Goal: Information Seeking & Learning: Check status

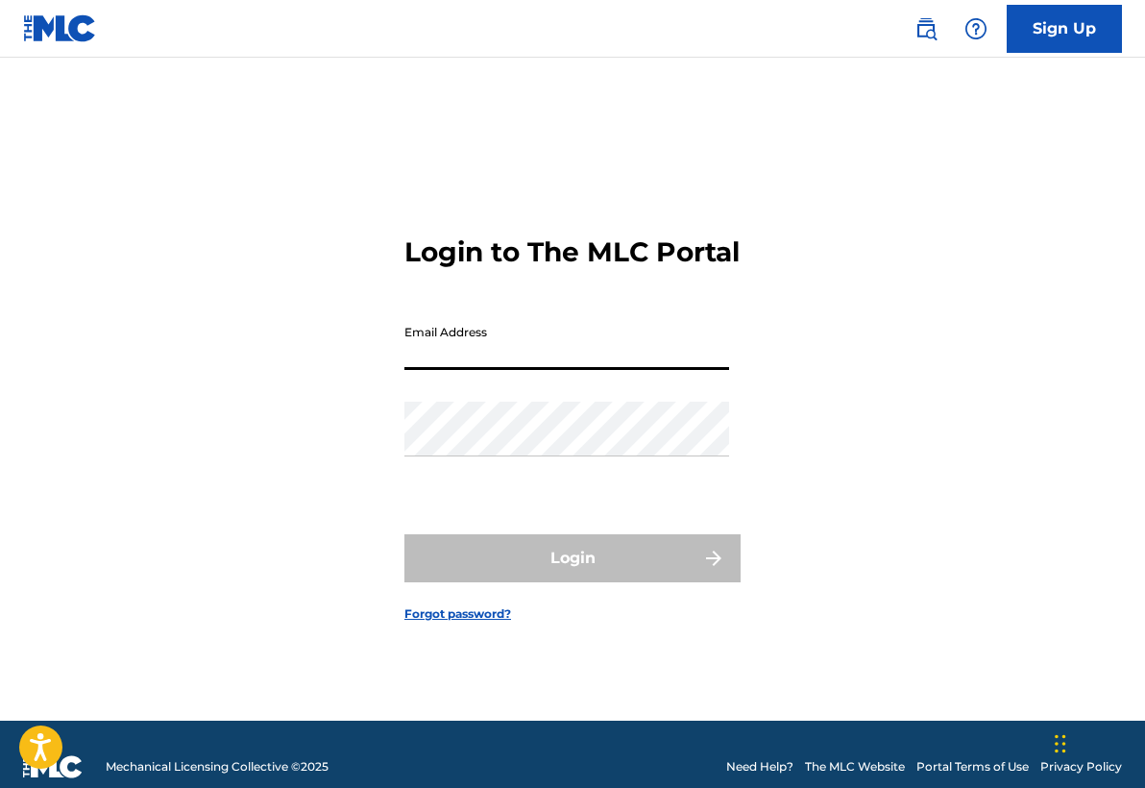
type input "[EMAIL_ADDRESS][DOMAIN_NAME]"
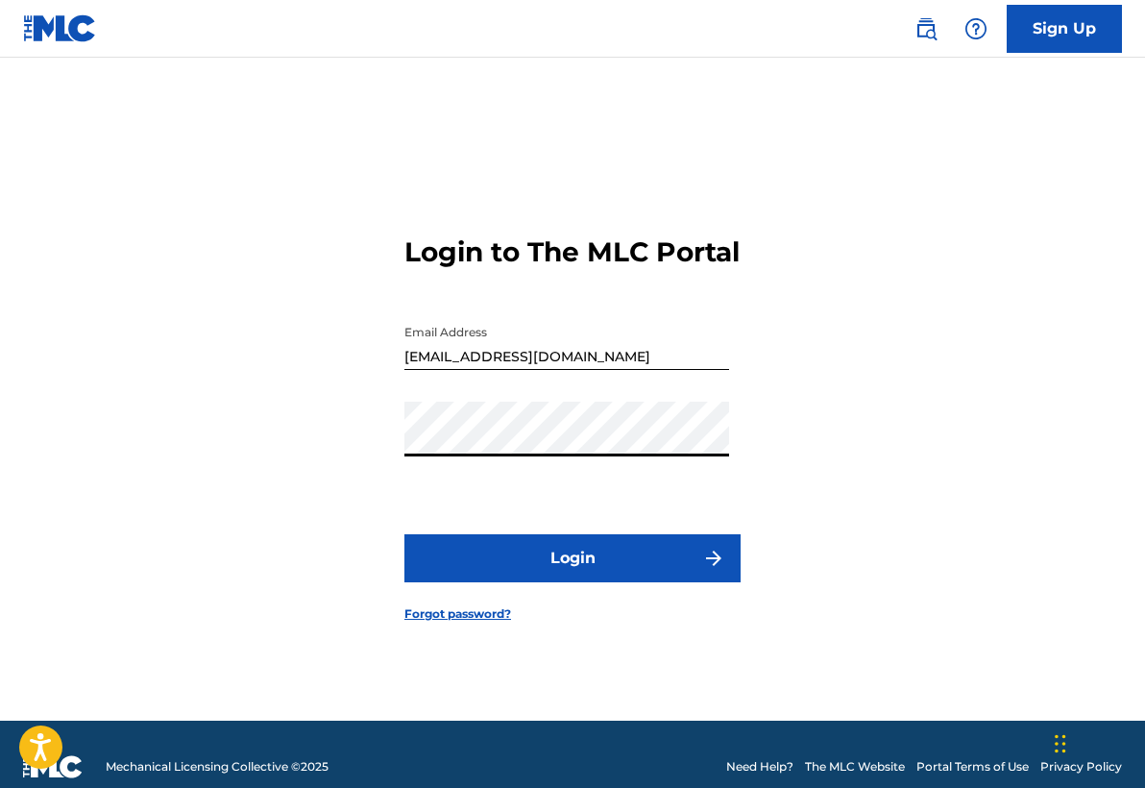
click at [585, 560] on button "Login" at bounding box center [573, 558] width 336 height 48
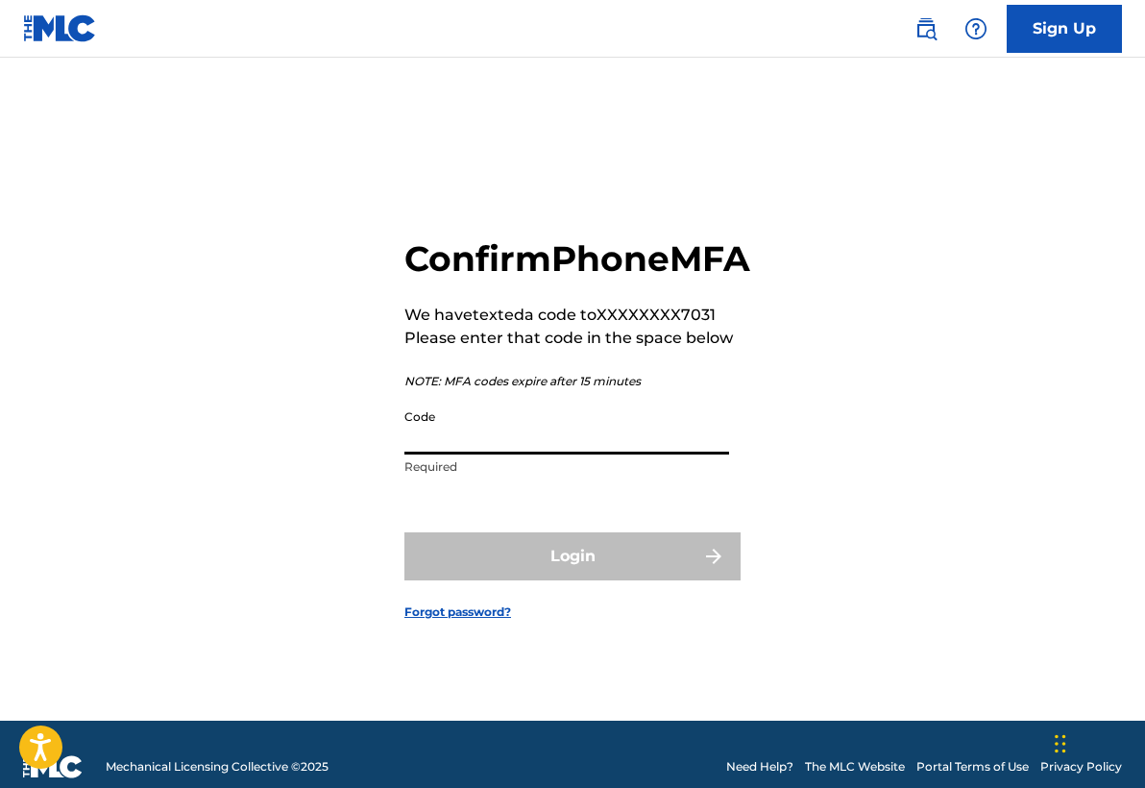
click at [480, 440] on input "Code" at bounding box center [567, 427] width 325 height 55
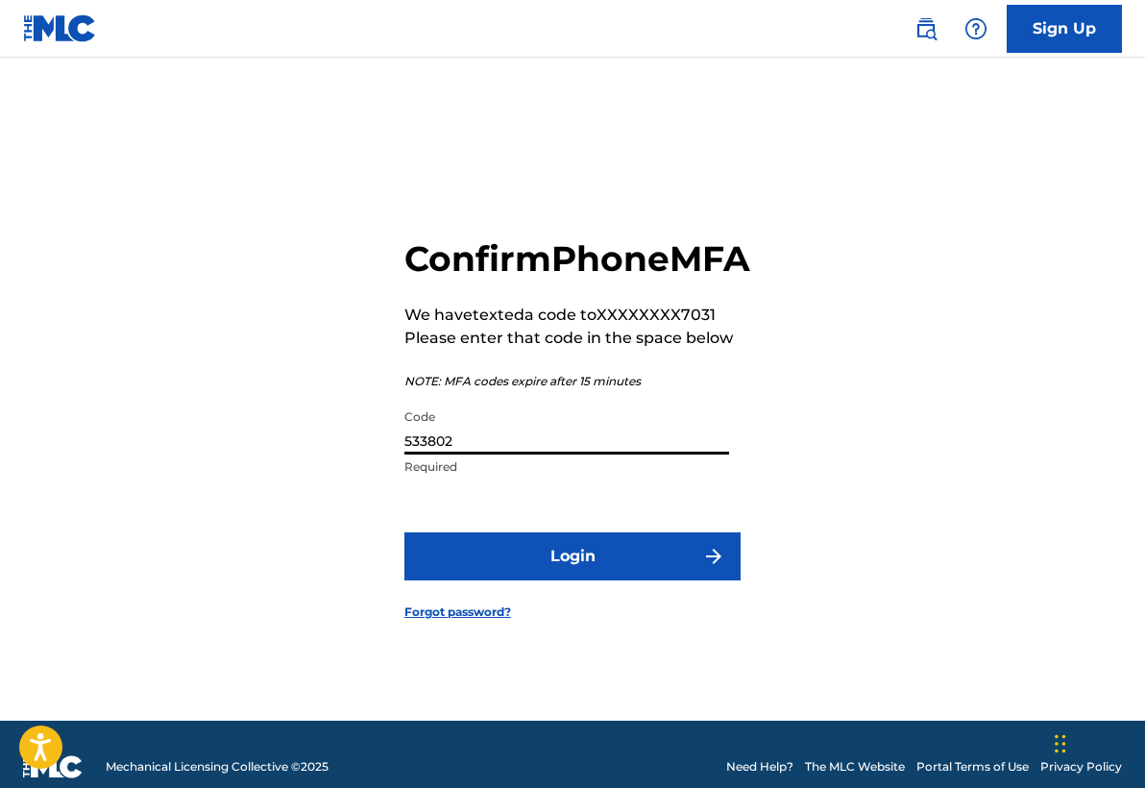
type input "533802"
click at [552, 580] on button "Login" at bounding box center [573, 556] width 336 height 48
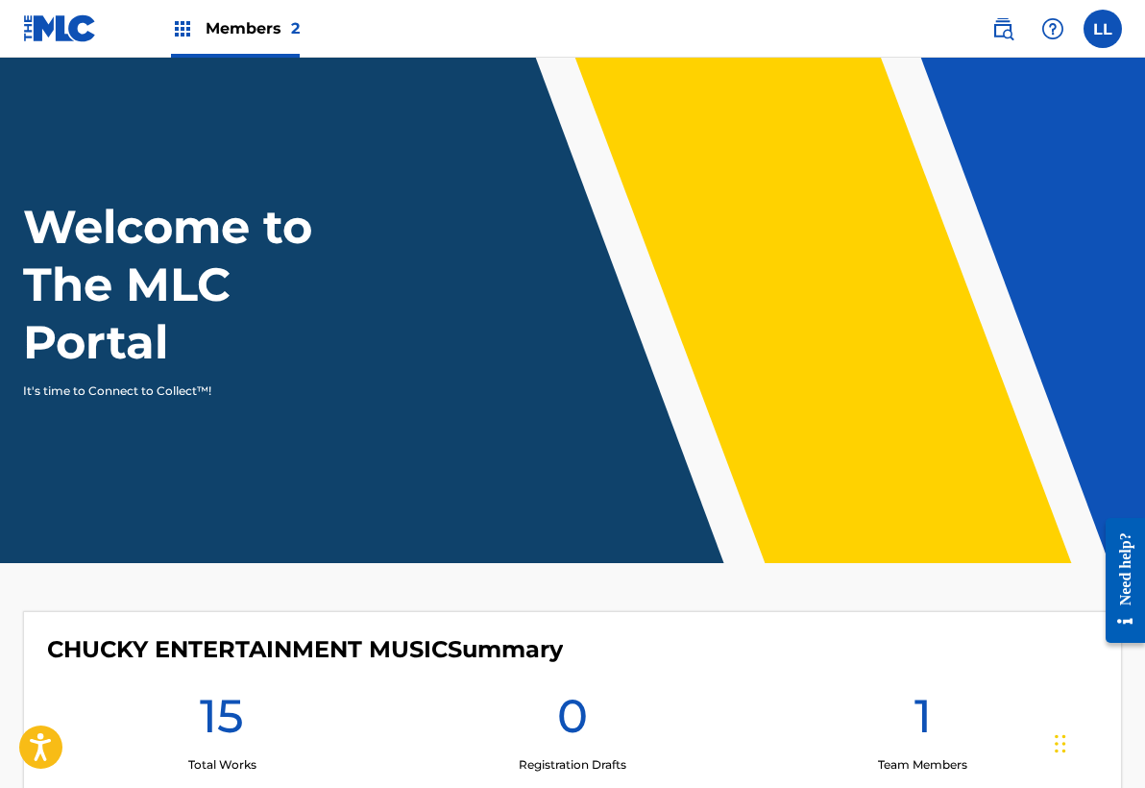
click at [741, 592] on main "Welcome to The MLC Portal It's time to Connect to Collect™! CHUCKY ENTERTAINMEN…" at bounding box center [572, 615] width 1145 height 1115
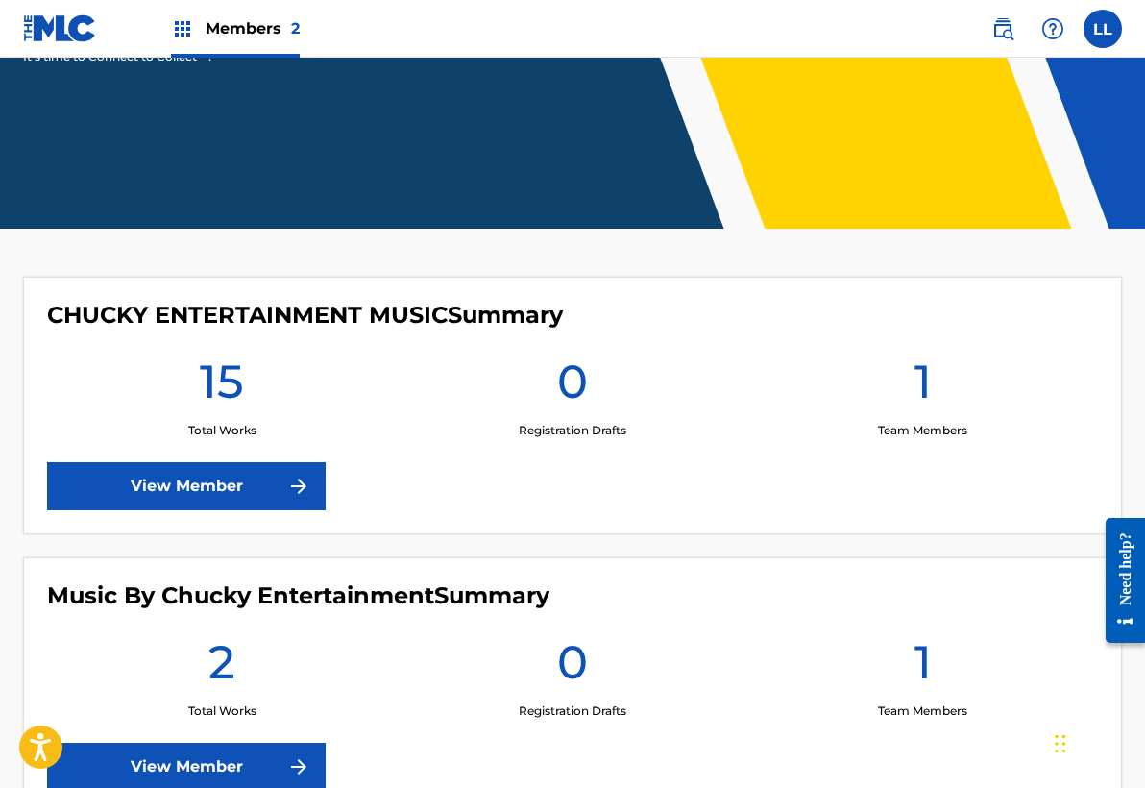
scroll to position [292, 0]
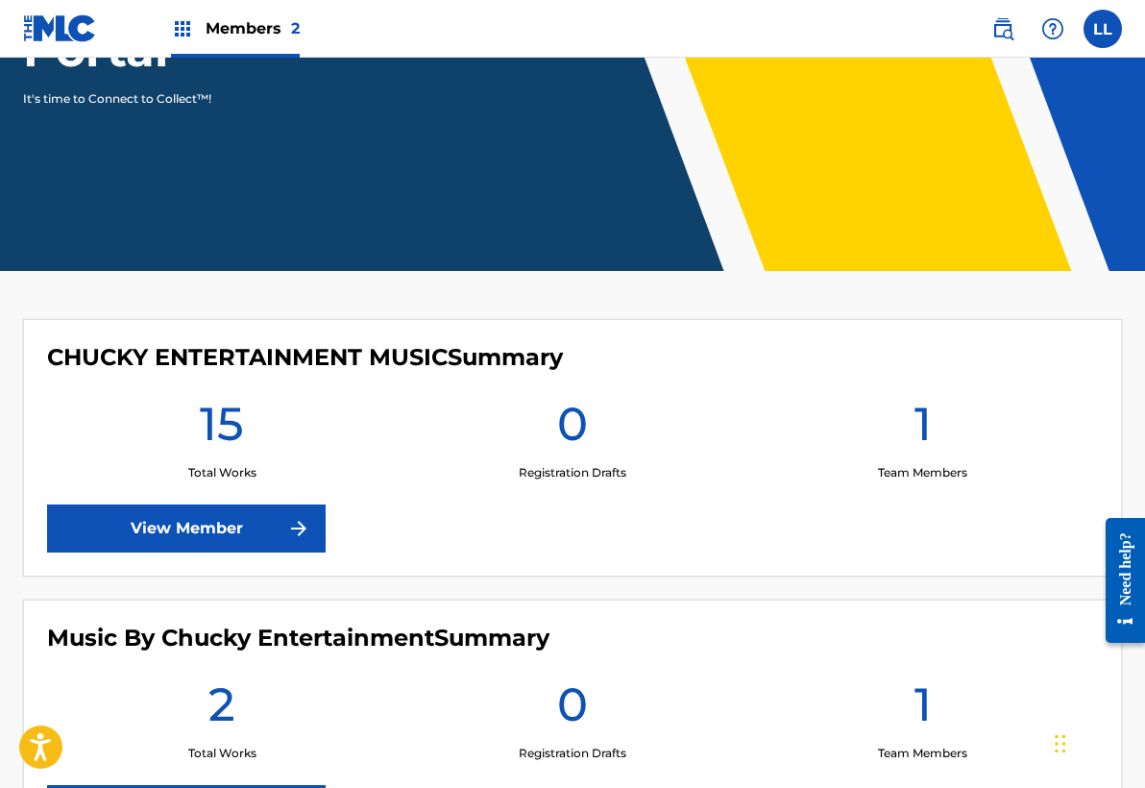
click at [195, 515] on link "View Member" at bounding box center [186, 528] width 279 height 48
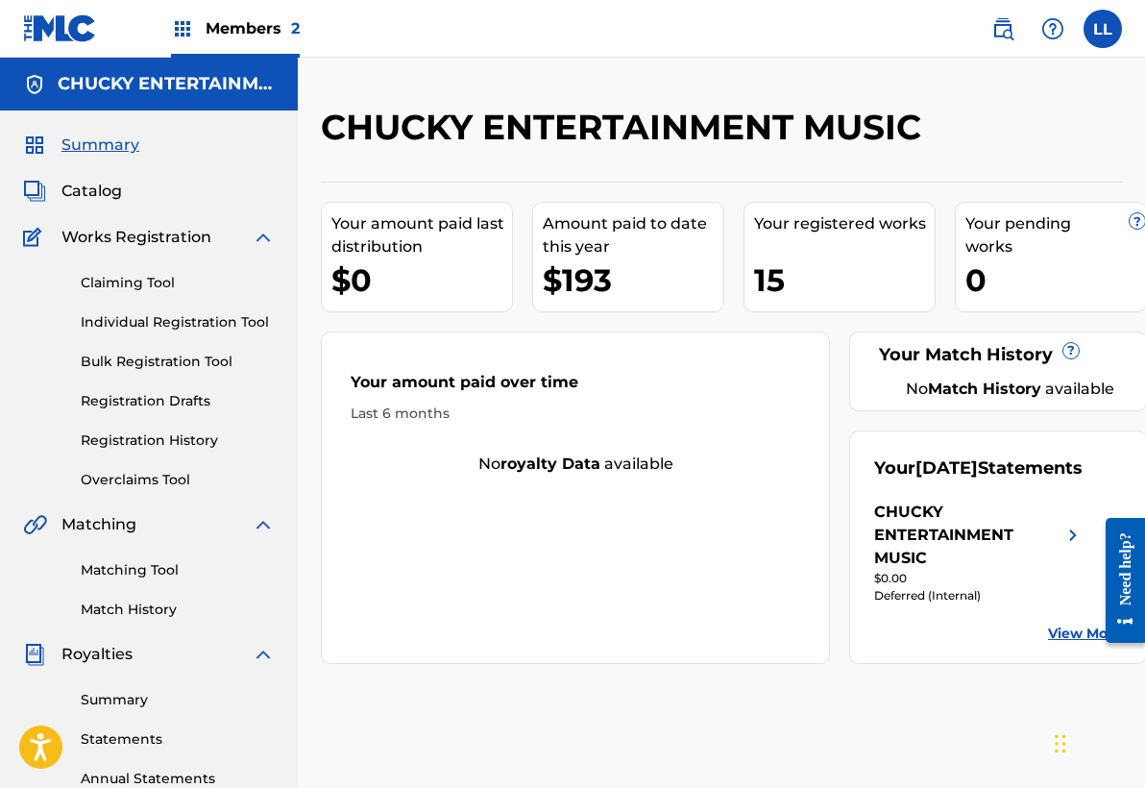
click at [80, 189] on span "Catalog" at bounding box center [91, 191] width 61 height 23
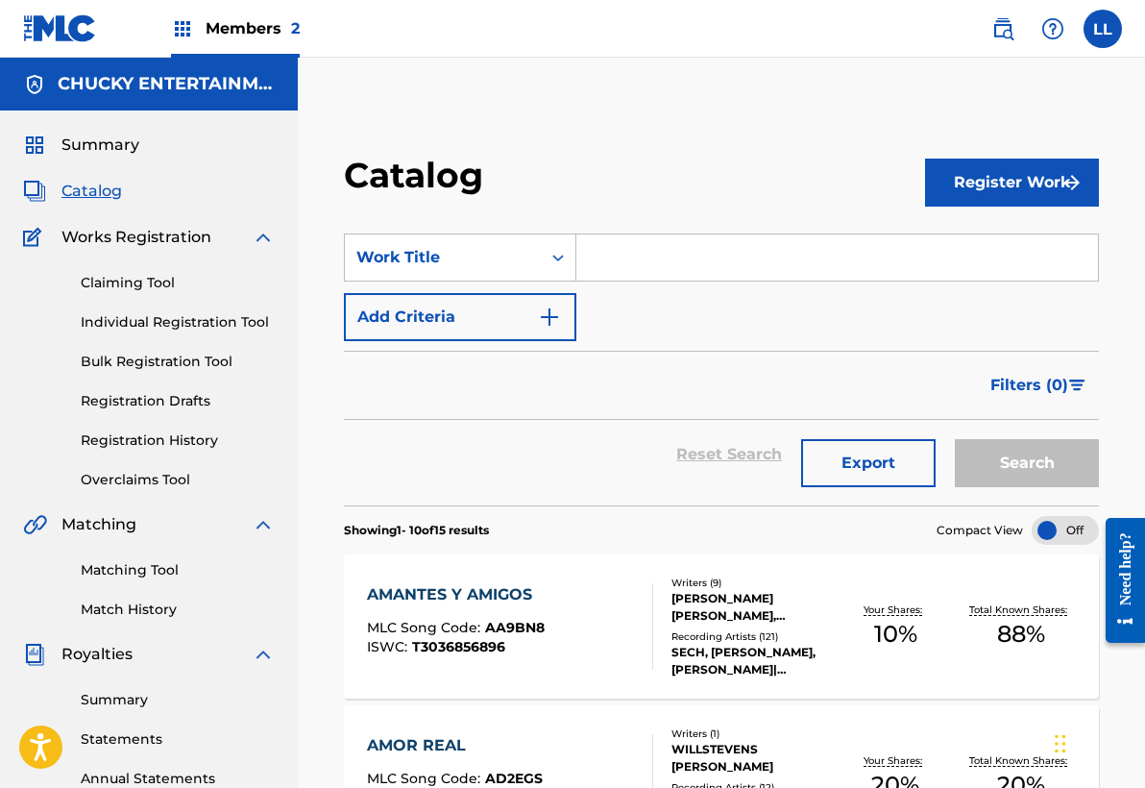
click at [138, 441] on link "Registration History" at bounding box center [178, 440] width 194 height 20
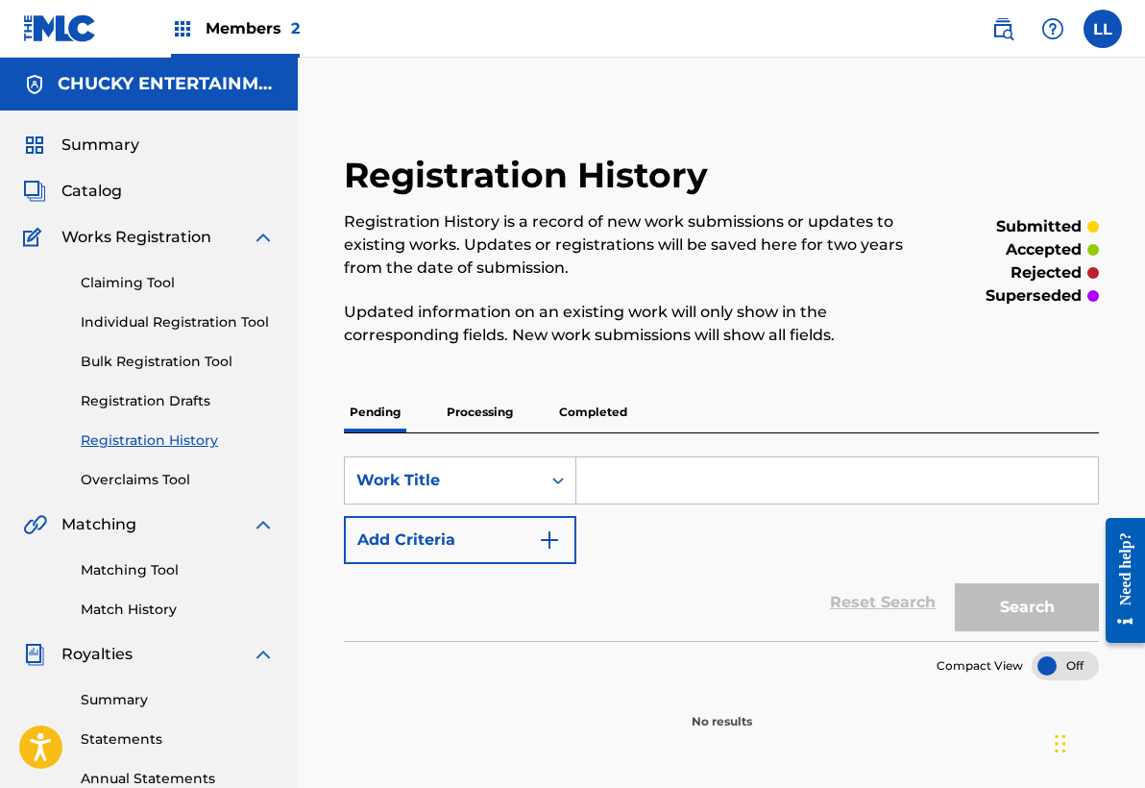
click at [482, 409] on p "Processing" at bounding box center [480, 412] width 78 height 40
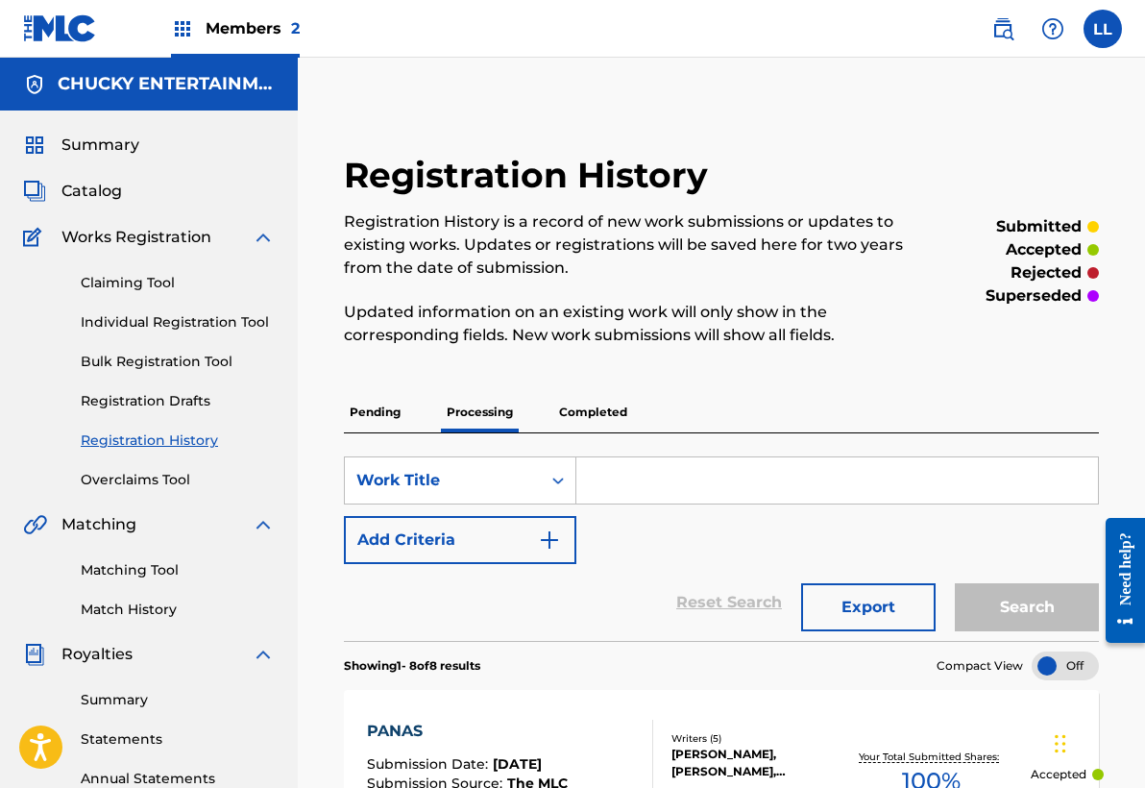
click at [684, 542] on div "SearchWithCriteria24a33d6c-a6fa-4cf3-bf24-ac45cf0f4883 Work Title Add Criteria" at bounding box center [721, 510] width 755 height 108
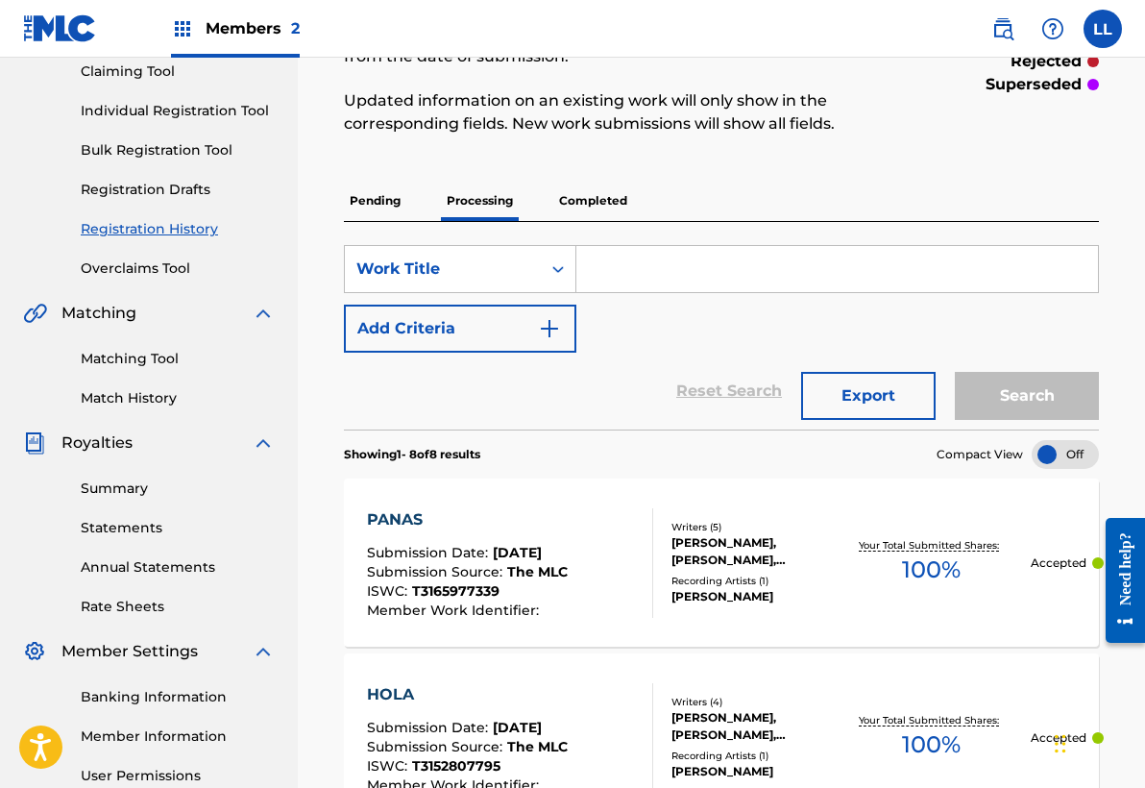
scroll to position [199, 0]
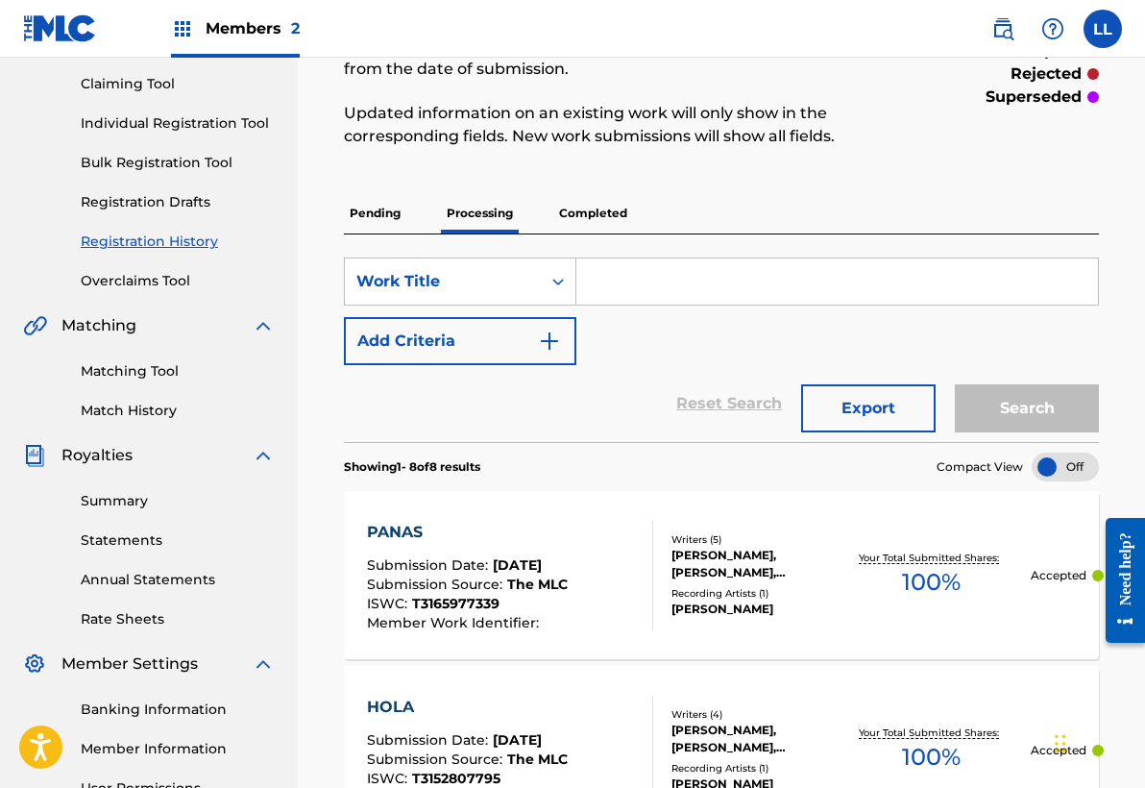
click at [591, 217] on p "Completed" at bounding box center [593, 213] width 80 height 40
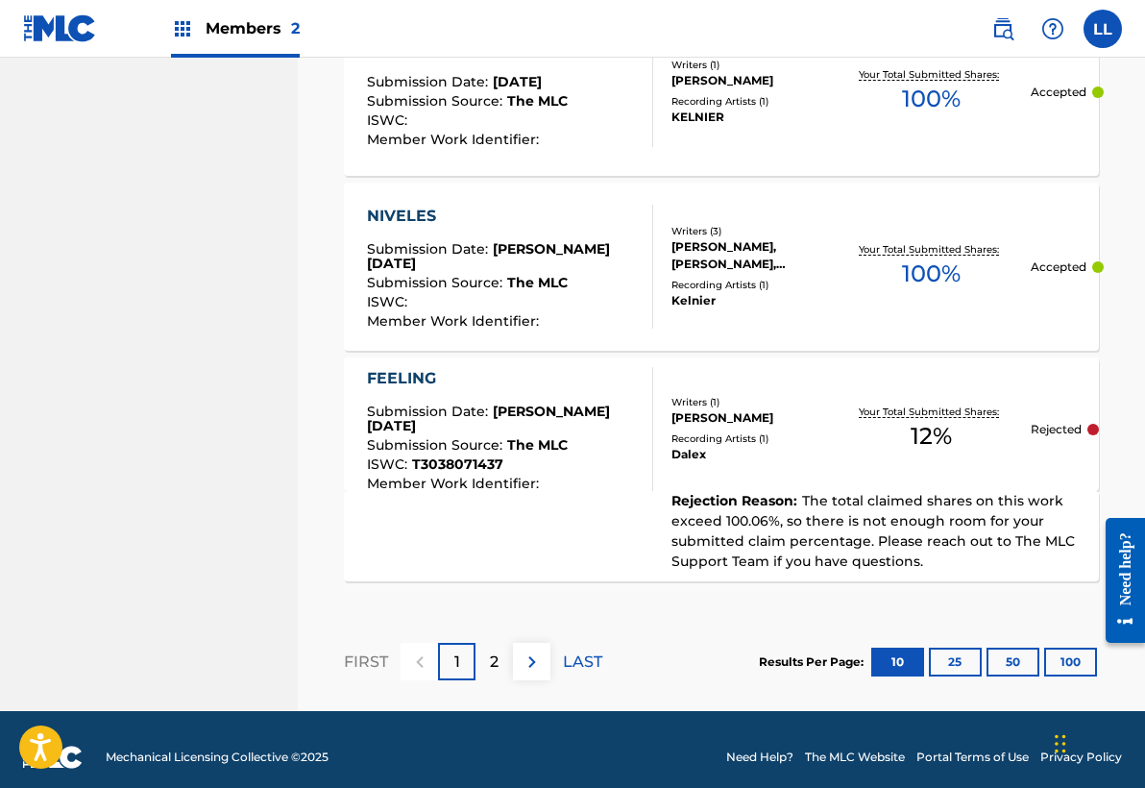
scroll to position [1986, 0]
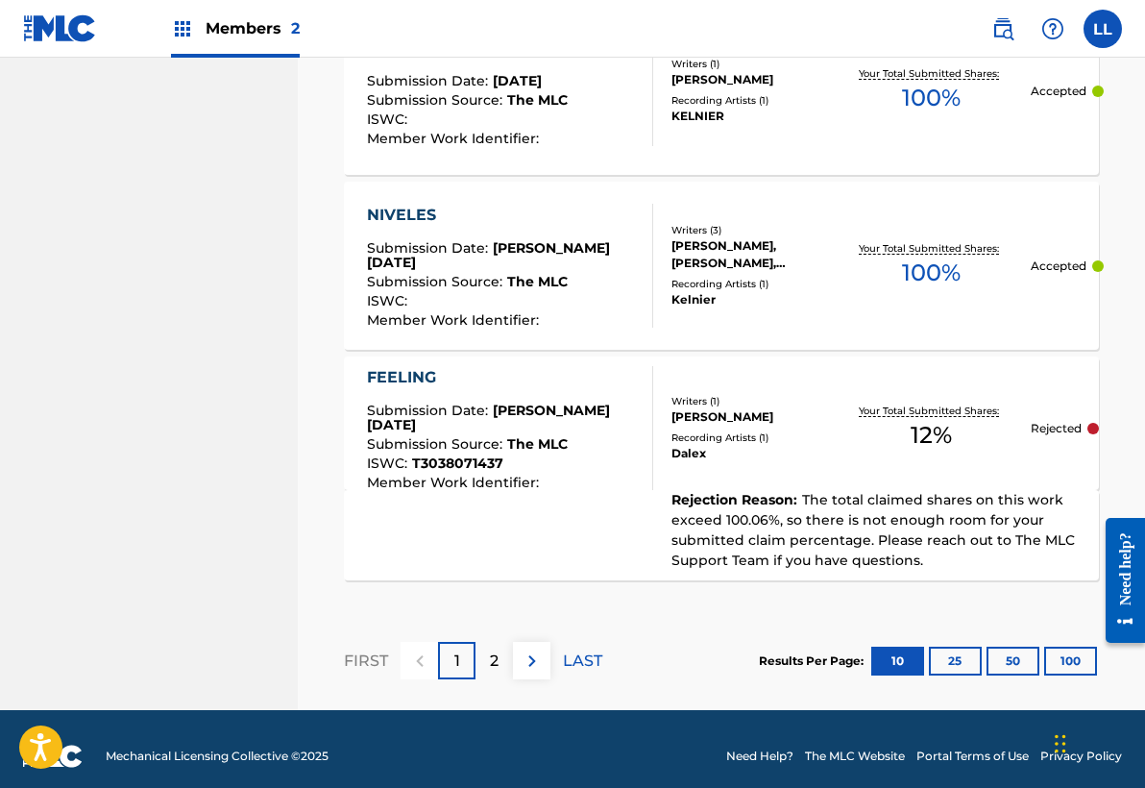
click at [952, 647] on button "25" at bounding box center [955, 661] width 53 height 29
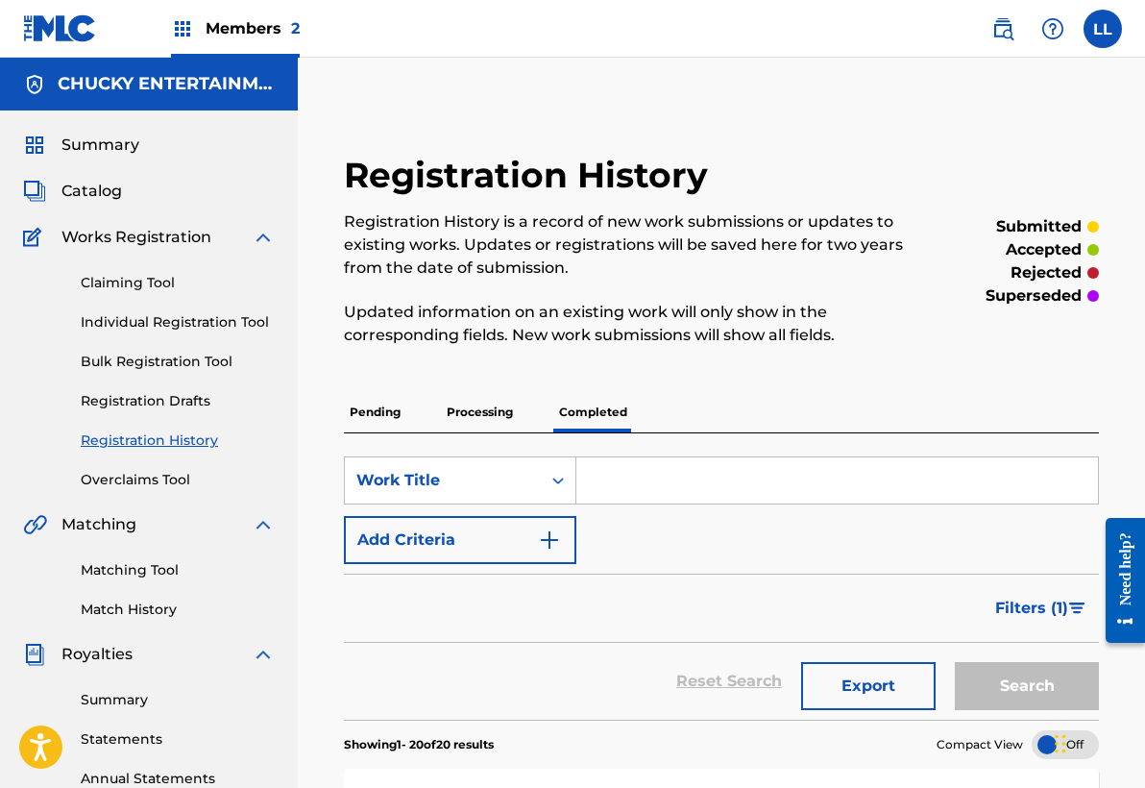
scroll to position [0, 0]
click at [485, 411] on p "Processing" at bounding box center [480, 412] width 78 height 40
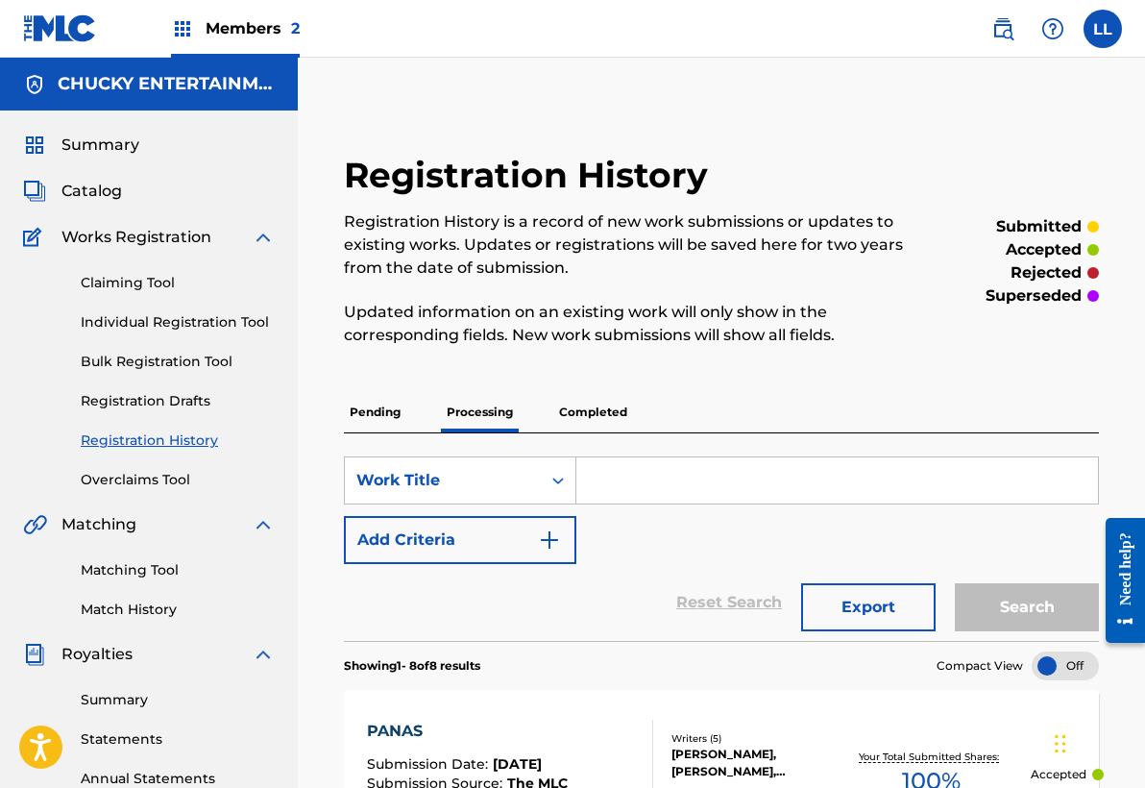
click at [386, 410] on p "Pending" at bounding box center [375, 412] width 62 height 40
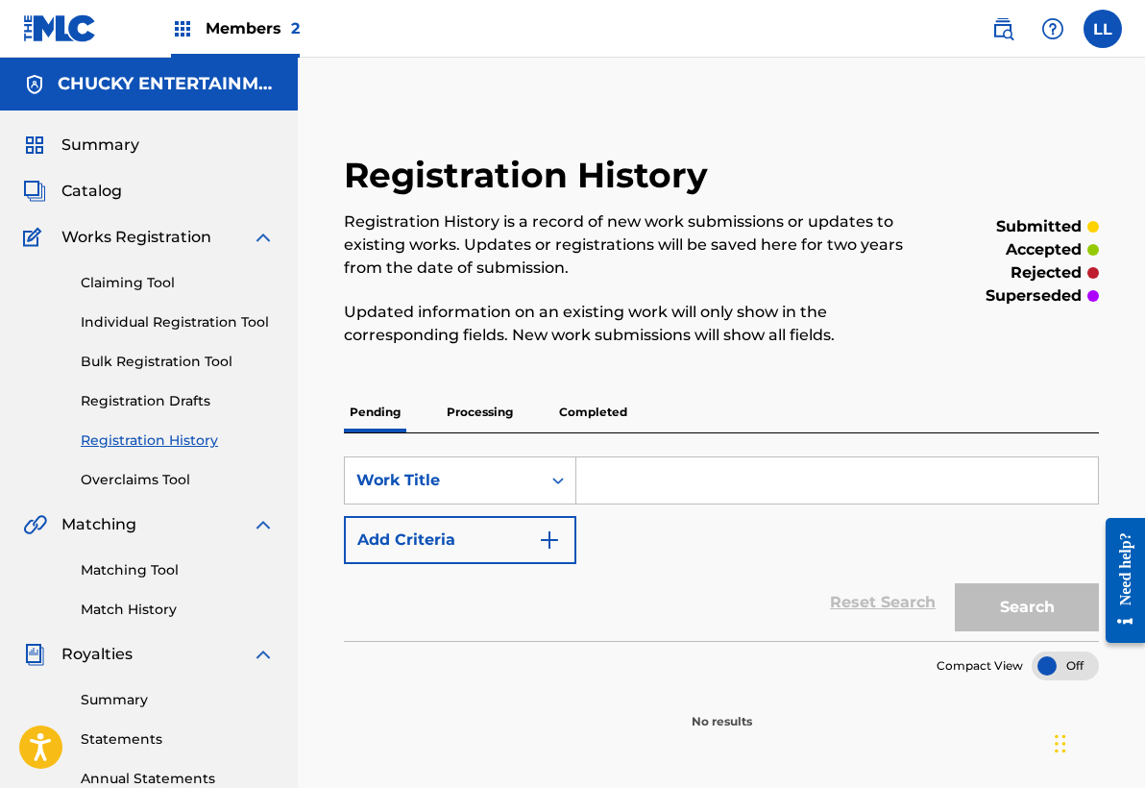
click at [94, 191] on span "Catalog" at bounding box center [91, 191] width 61 height 23
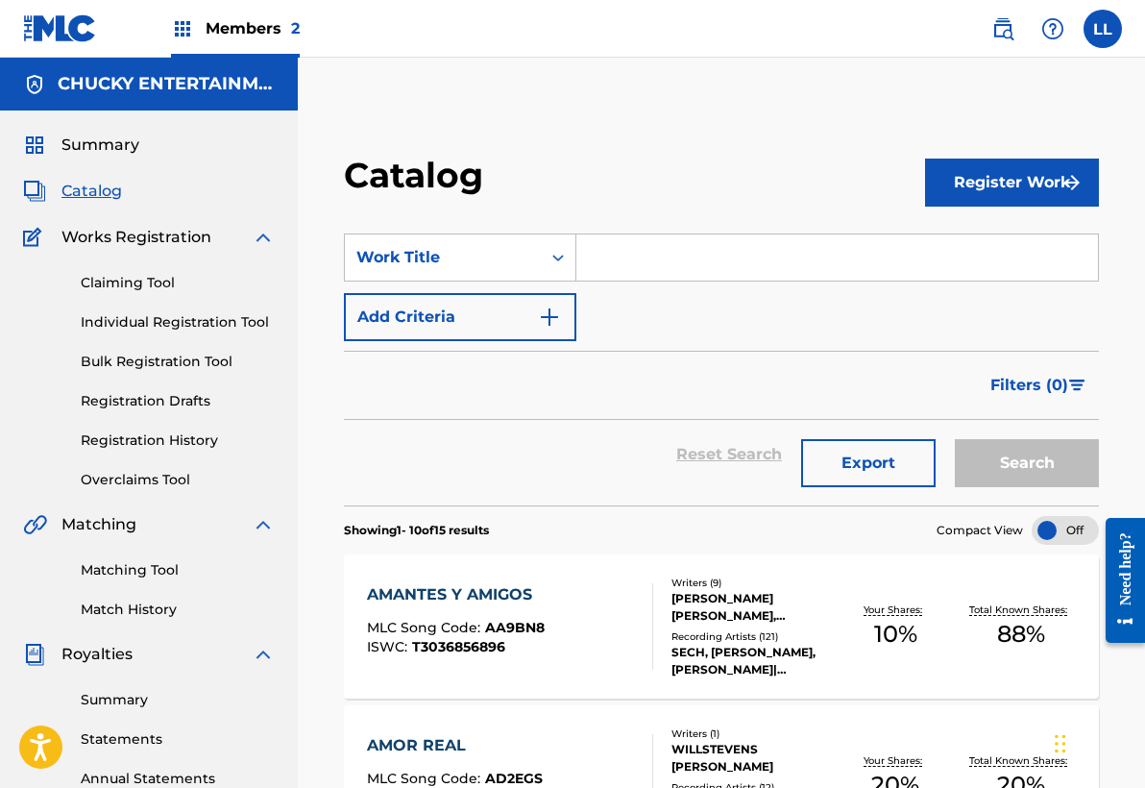
click at [124, 704] on link "Summary" at bounding box center [178, 700] width 194 height 20
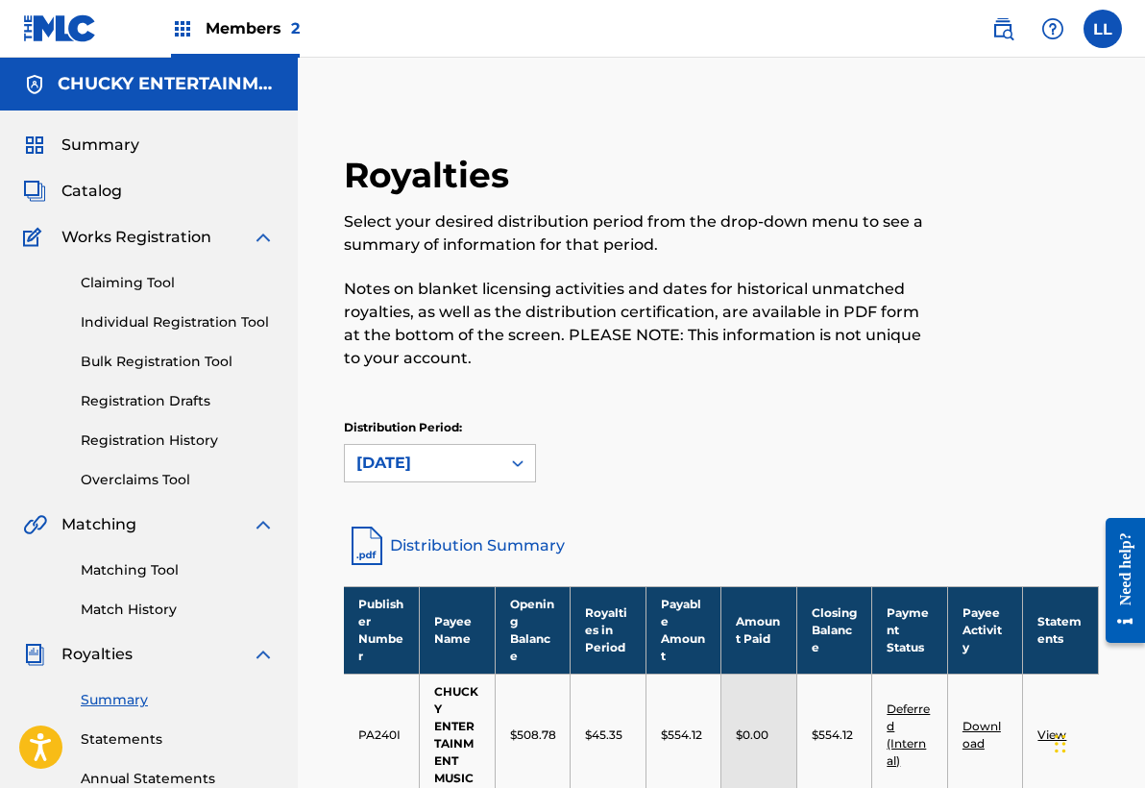
click at [843, 478] on div "Distribution Period: [DATE]" at bounding box center [721, 450] width 755 height 63
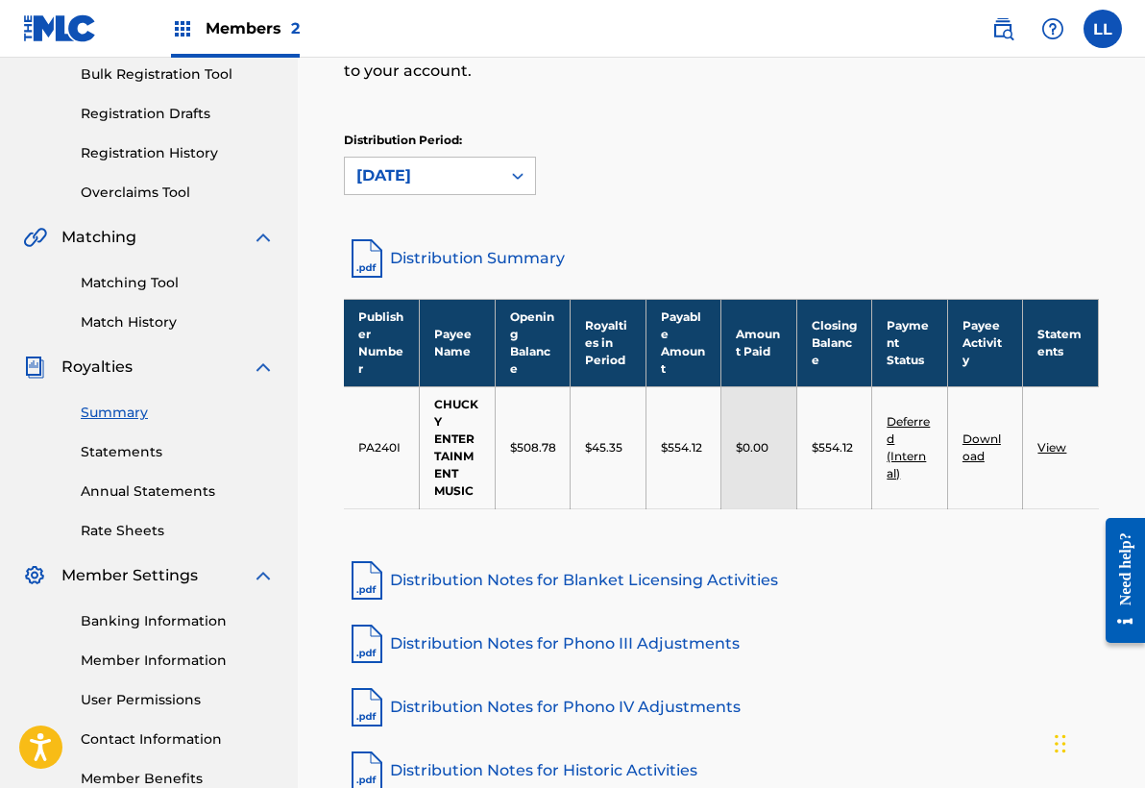
scroll to position [307, 0]
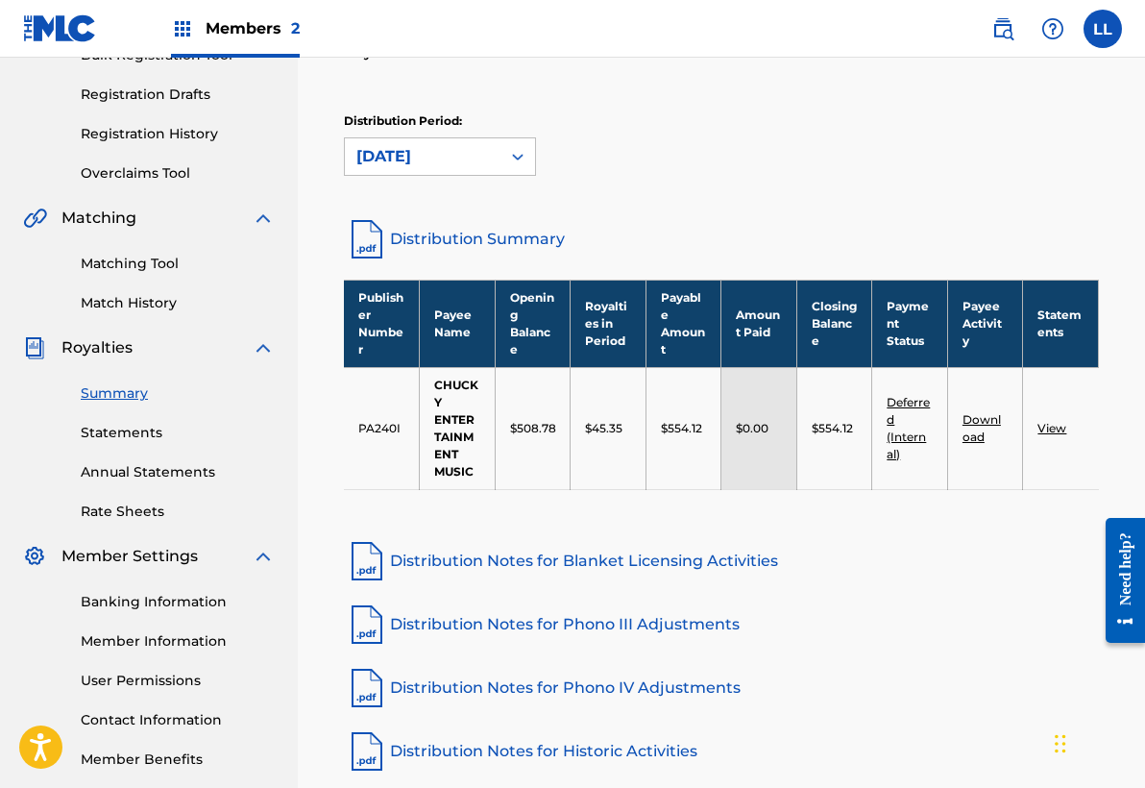
click at [312, 381] on div "Royalties Select your desired distribution period from the drop-down menu to se…" at bounding box center [722, 318] width 848 height 1039
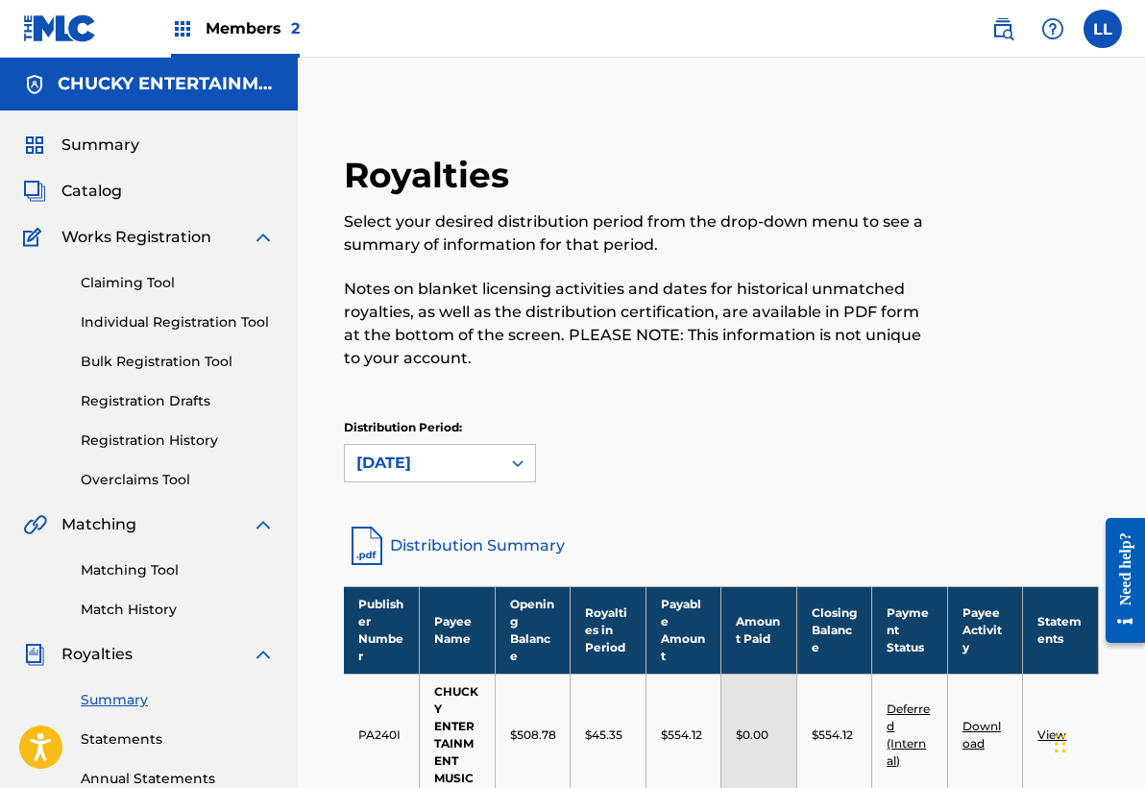
scroll to position [0, 0]
click at [248, 29] on span "Members 2" at bounding box center [253, 28] width 94 height 22
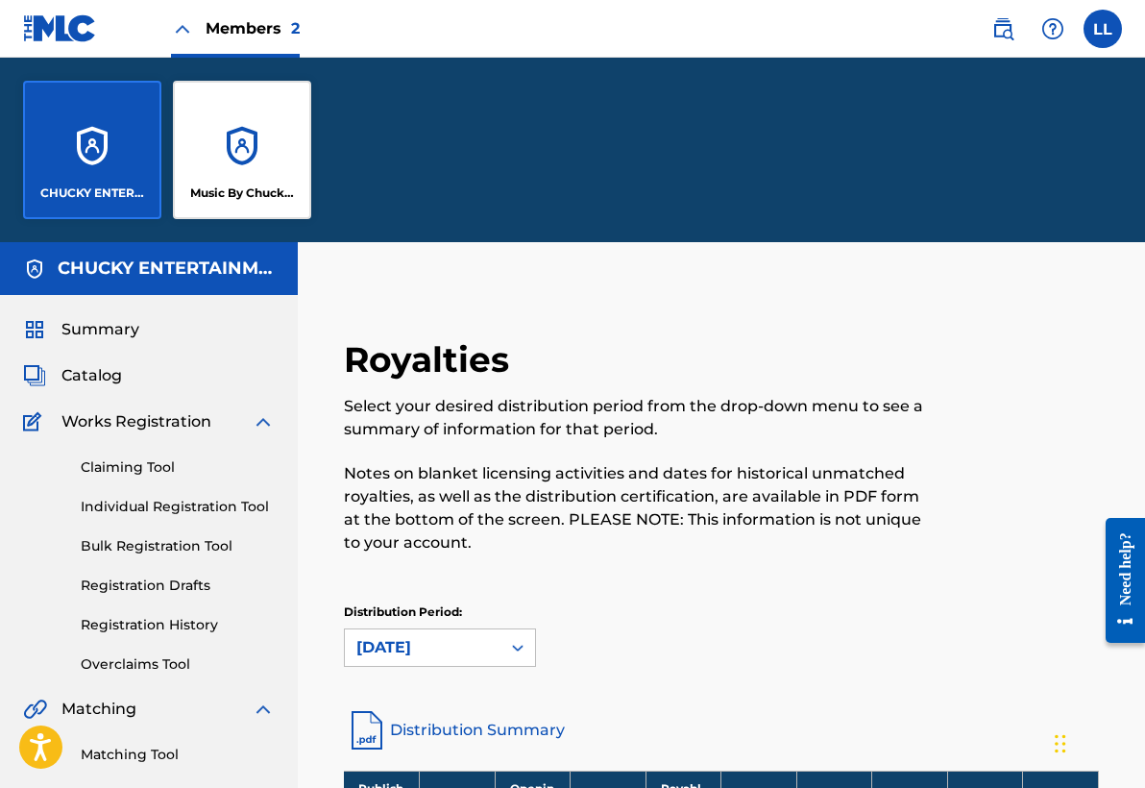
click at [272, 146] on div "Music By Chucky Entertainment" at bounding box center [242, 150] width 138 height 138
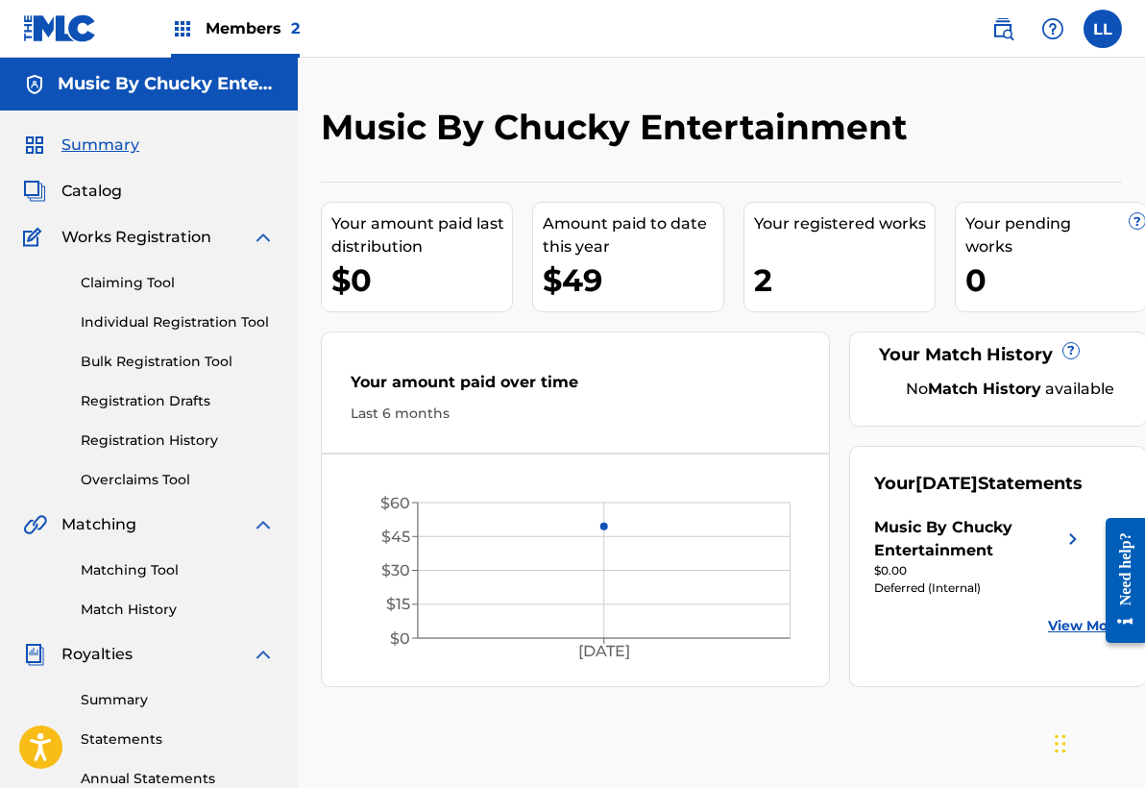
click at [835, 549] on div "Your amount paid last distribution $0 Amount paid to date this year $49 Your re…" at bounding box center [721, 434] width 801 height 505
click at [1075, 636] on link "View More" at bounding box center [1085, 626] width 74 height 20
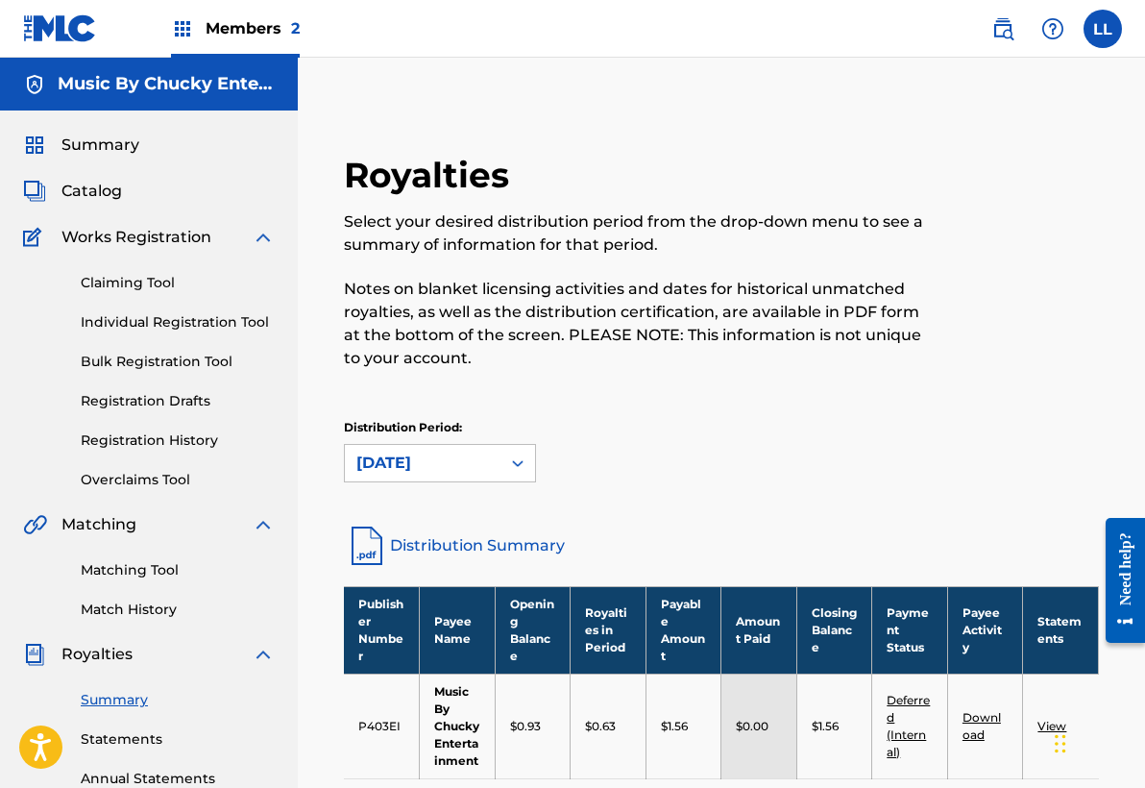
click at [897, 453] on div "Distribution Period: [DATE]" at bounding box center [721, 450] width 755 height 63
click at [602, 539] on link "Distribution Summary" at bounding box center [721, 546] width 755 height 46
